Goal: Check status: Check status

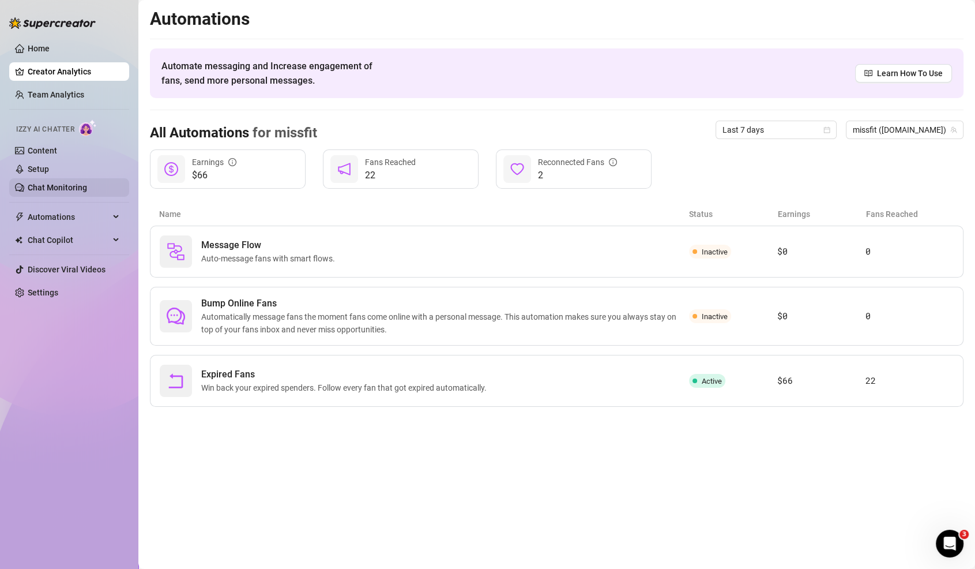
click at [87, 183] on link "Chat Monitoring" at bounding box center [57, 187] width 59 height 9
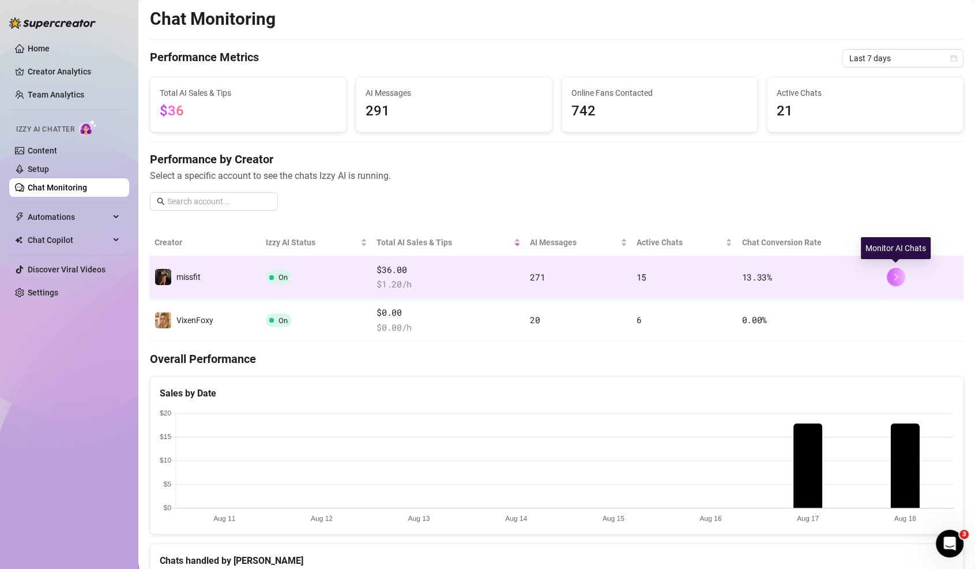
click at [896, 276] on icon "right" at bounding box center [896, 277] width 8 height 8
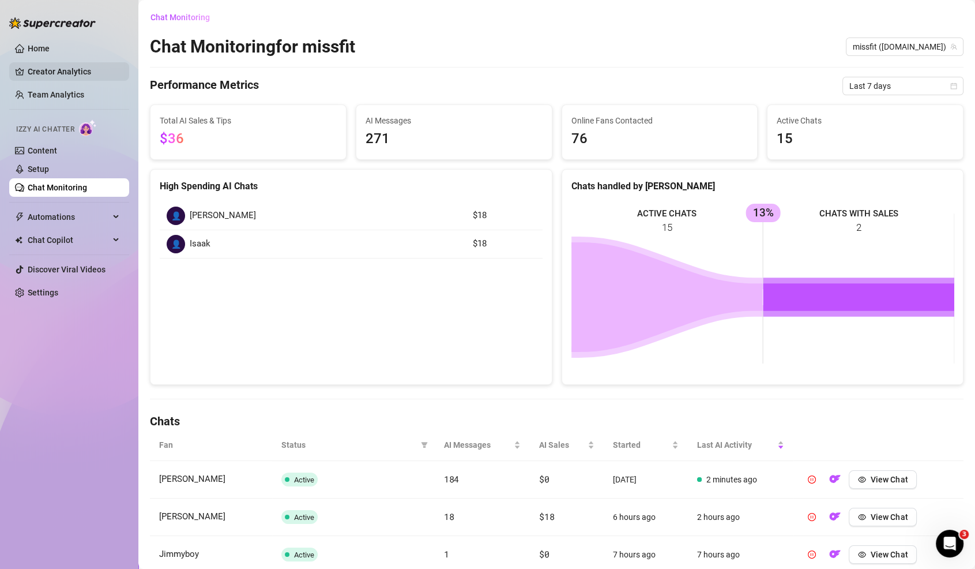
click at [58, 66] on link "Creator Analytics" at bounding box center [74, 71] width 92 height 18
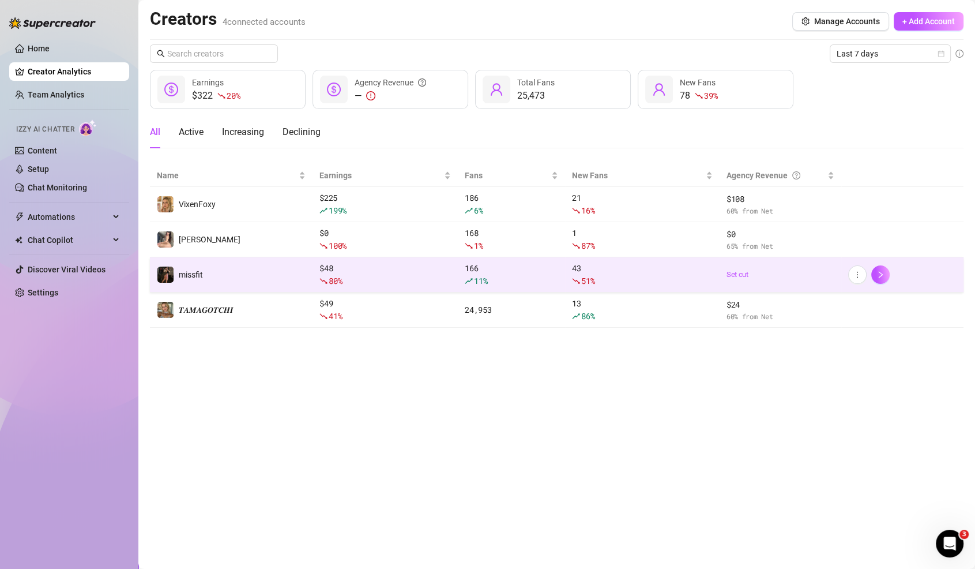
click at [264, 272] on td "missfit" at bounding box center [231, 274] width 163 height 35
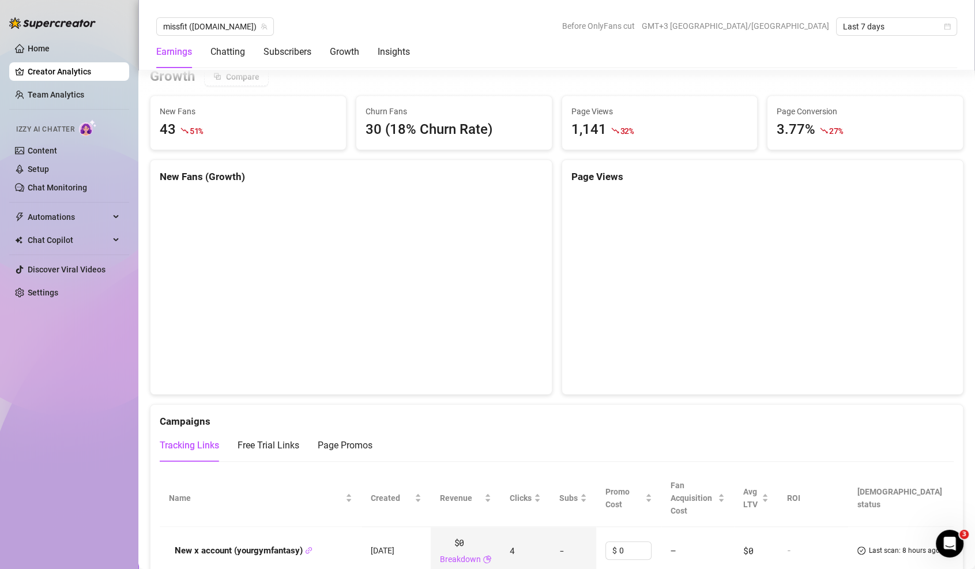
scroll to position [1002, 0]
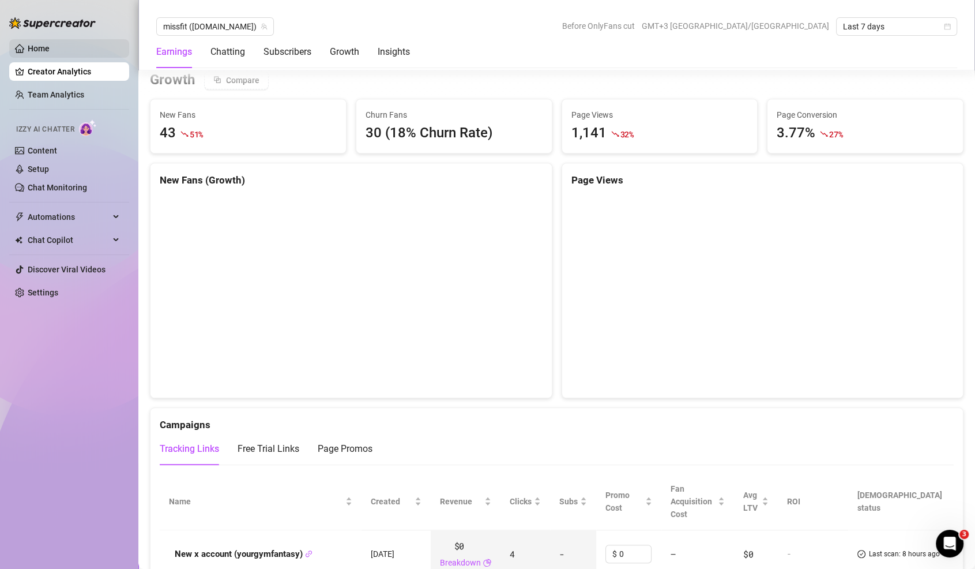
click at [48, 48] on link "Home" at bounding box center [39, 48] width 22 height 9
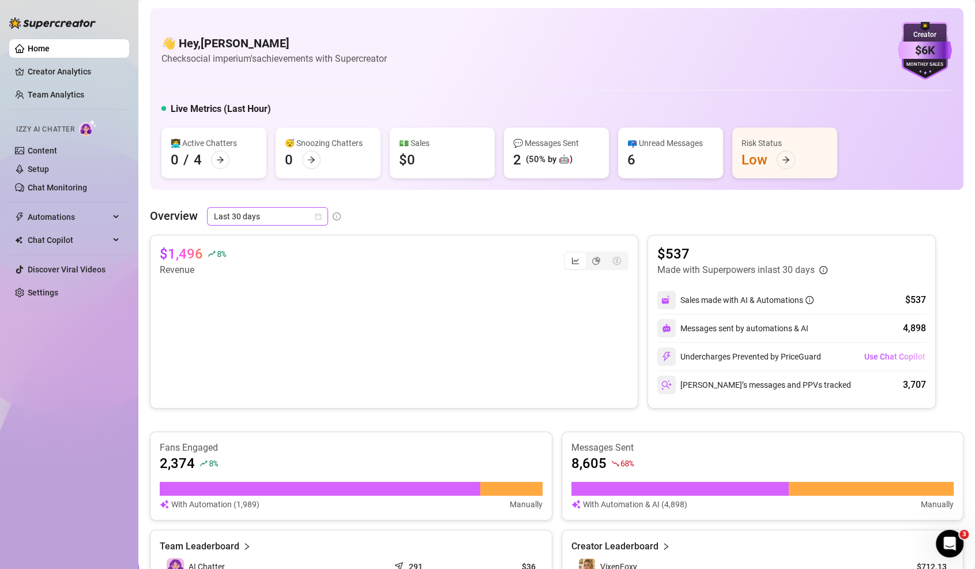
click at [309, 216] on span "Last 30 days" at bounding box center [267, 216] width 107 height 17
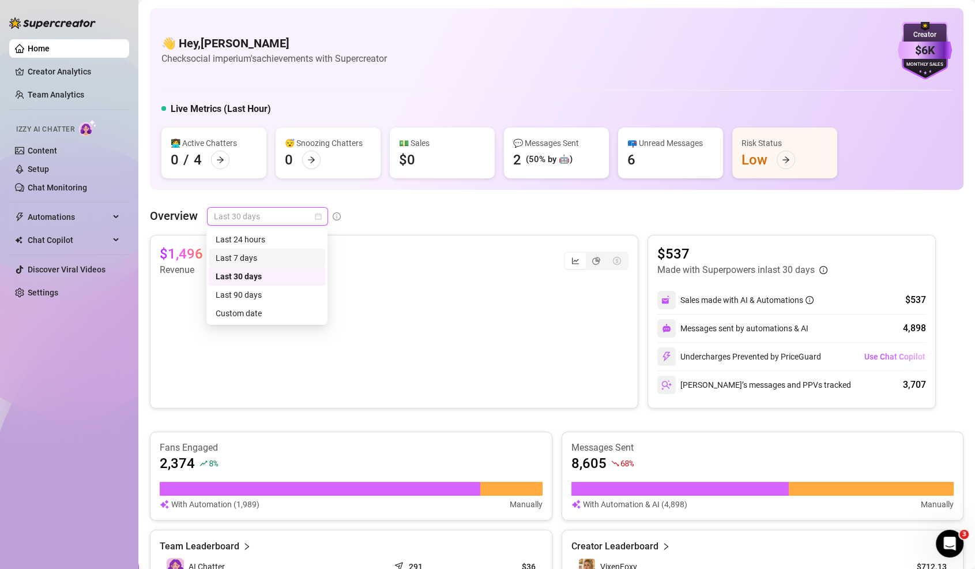
click at [298, 258] on div "Last 7 days" at bounding box center [267, 257] width 103 height 13
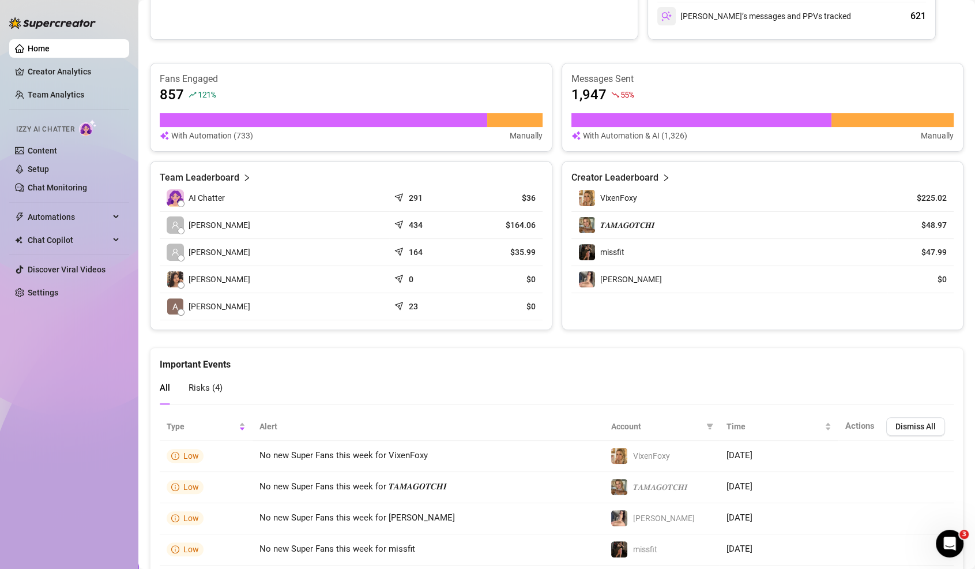
scroll to position [404, 0]
